Goal: Transaction & Acquisition: Purchase product/service

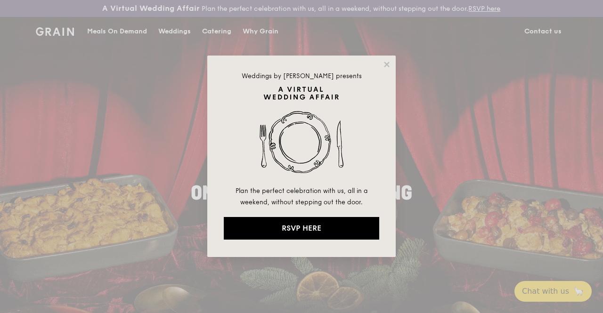
click at [391, 65] on div "Weddings by [PERSON_NAME] presents Plan the perfect celebration with us, all in…" at bounding box center [301, 157] width 188 height 202
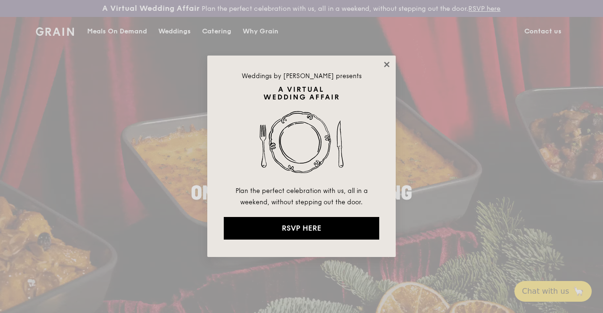
click at [387, 65] on icon at bounding box center [386, 64] width 5 height 5
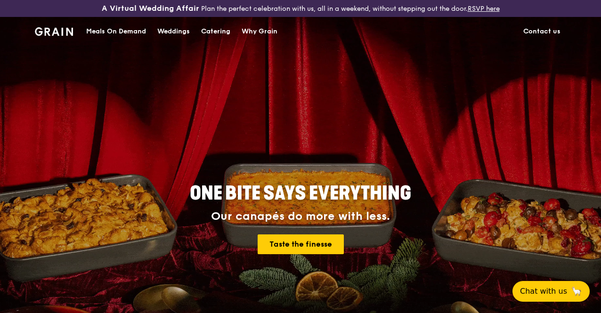
click at [121, 37] on div "Meals On Demand" at bounding box center [116, 31] width 60 height 28
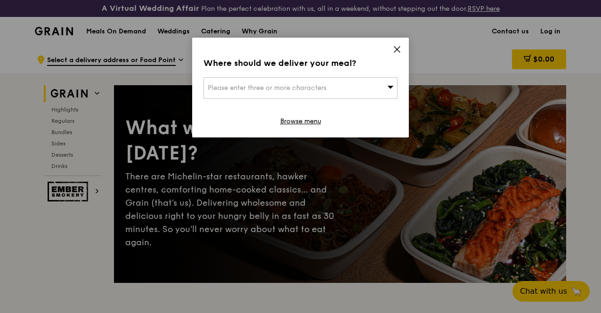
click at [382, 86] on div "Please enter three or more characters" at bounding box center [301, 88] width 194 height 22
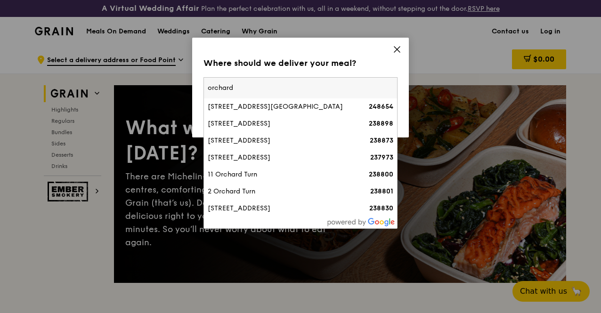
type input "orchard"
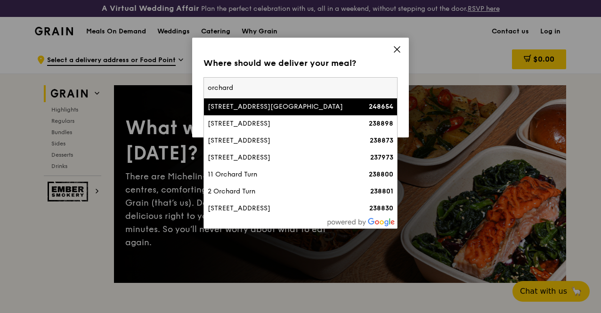
drag, startPoint x: 249, startPoint y: 90, endPoint x: 176, endPoint y: 84, distance: 73.3
click at [176, 84] on div "Where should we deliver your meal? Please enter three or more characters [GEOGR…" at bounding box center [300, 156] width 601 height 313
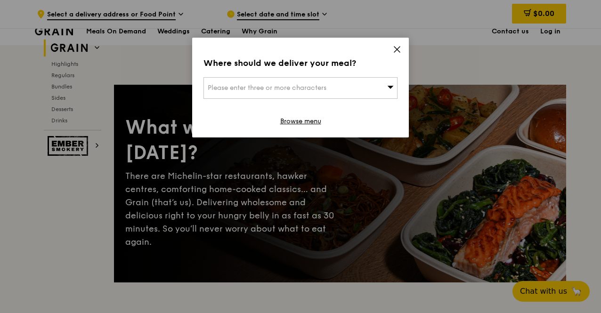
scroll to position [274, 0]
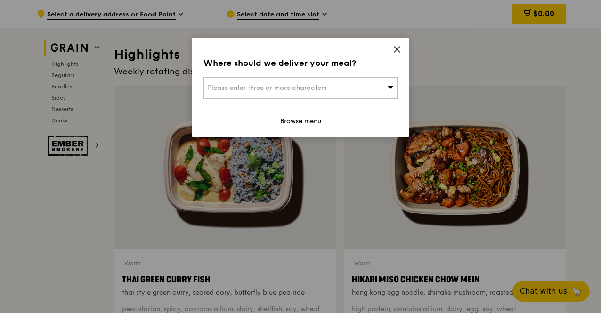
click at [227, 93] on div "Please enter three or more characters" at bounding box center [301, 88] width 194 height 22
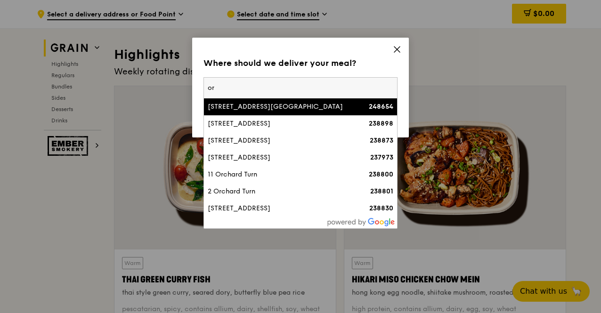
type input "o"
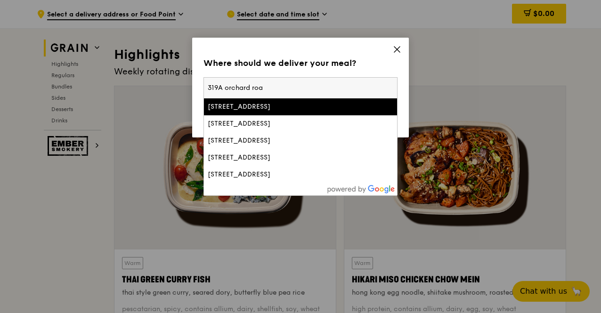
type input "[STREET_ADDRESS]"
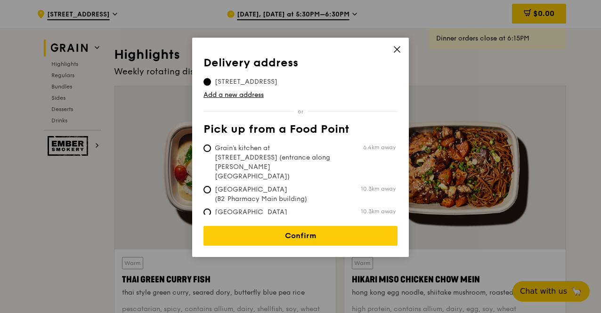
click at [312, 76] on tbody "[STREET_ADDRESS]" at bounding box center [301, 79] width 194 height 13
click at [226, 93] on link "Add a new address" at bounding box center [301, 94] width 194 height 9
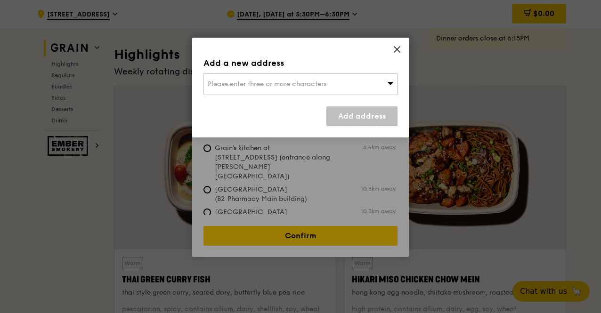
click at [281, 83] on span "Please enter three or more characters" at bounding box center [267, 84] width 119 height 8
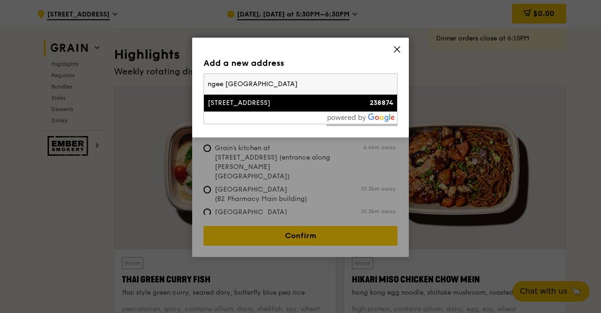
type input "ngee [GEOGRAPHIC_DATA]"
click at [278, 107] on div "[STREET_ADDRESS]" at bounding box center [277, 102] width 139 height 9
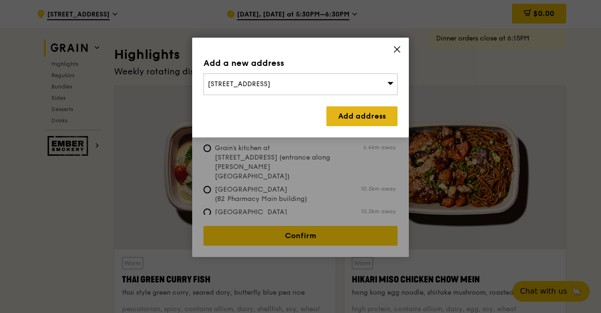
click at [362, 119] on link "Add address" at bounding box center [361, 116] width 71 height 20
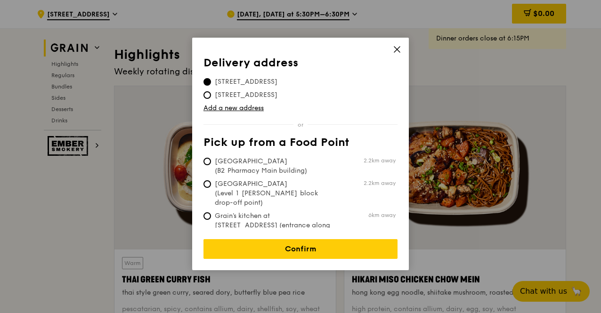
drag, startPoint x: 396, startPoint y: 50, endPoint x: 395, endPoint y: 77, distance: 26.9
click at [395, 77] on div "Delivery address Pick up from a Food Point Delivery address [STREET_ADDRESS] [S…" at bounding box center [300, 154] width 217 height 233
click at [395, 77] on tbody "[STREET_ADDRESS] [STREET_ADDRESS]" at bounding box center [301, 86] width 194 height 26
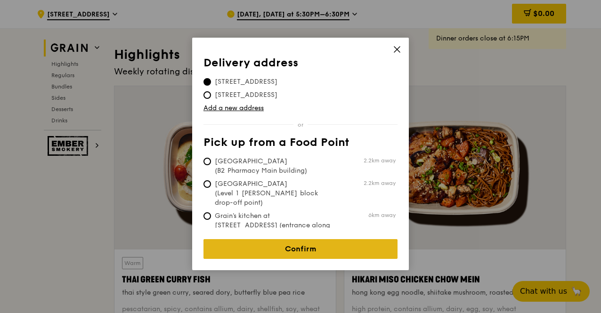
click at [367, 250] on link "Confirm" at bounding box center [301, 249] width 194 height 20
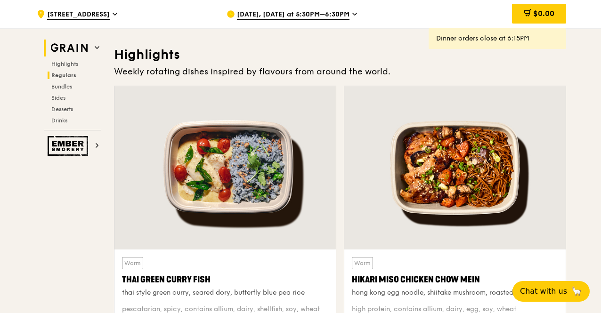
click at [57, 73] on span "Regulars" at bounding box center [63, 75] width 25 height 7
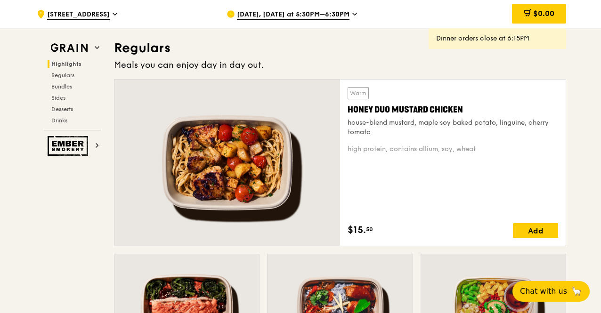
scroll to position [634, 0]
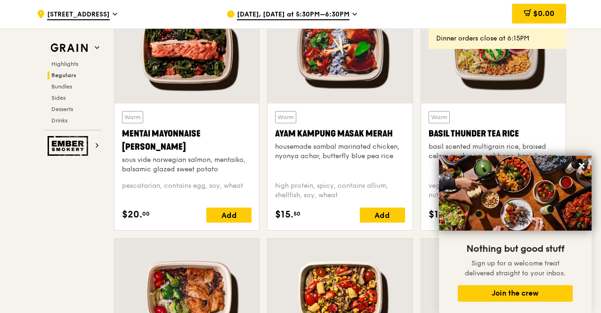
scroll to position [822, 0]
